Goal: Task Accomplishment & Management: Complete application form

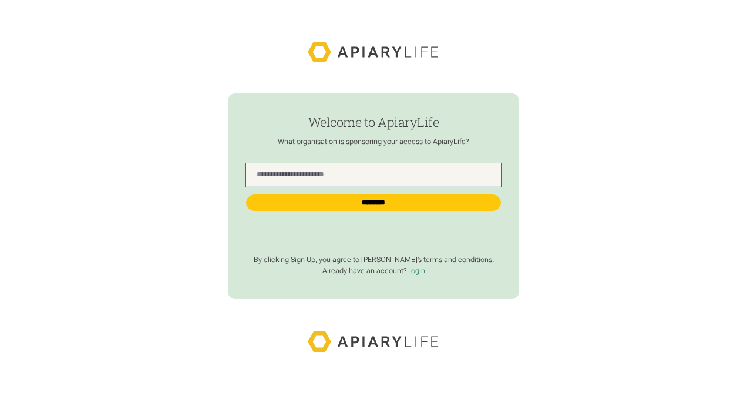
drag, startPoint x: 0, startPoint y: 0, endPoint x: 328, endPoint y: 176, distance: 372.3
click at [328, 176] on Name "find-employer" at bounding box center [374, 175] width 256 height 24
type Name "**********"
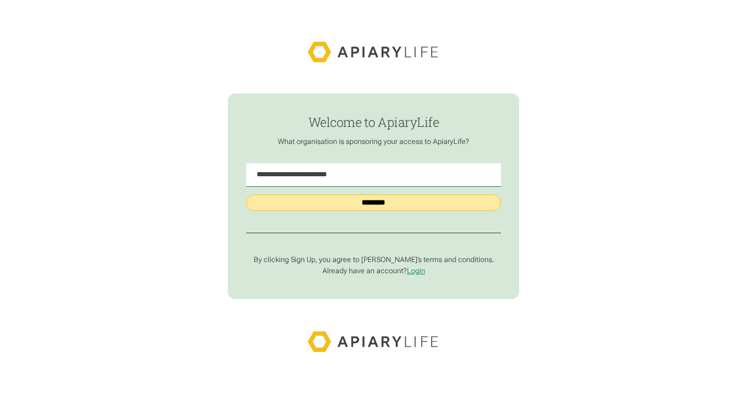
click at [384, 200] on input "********" at bounding box center [374, 203] width 256 height 16
